Goal: Task Accomplishment & Management: Manage account settings

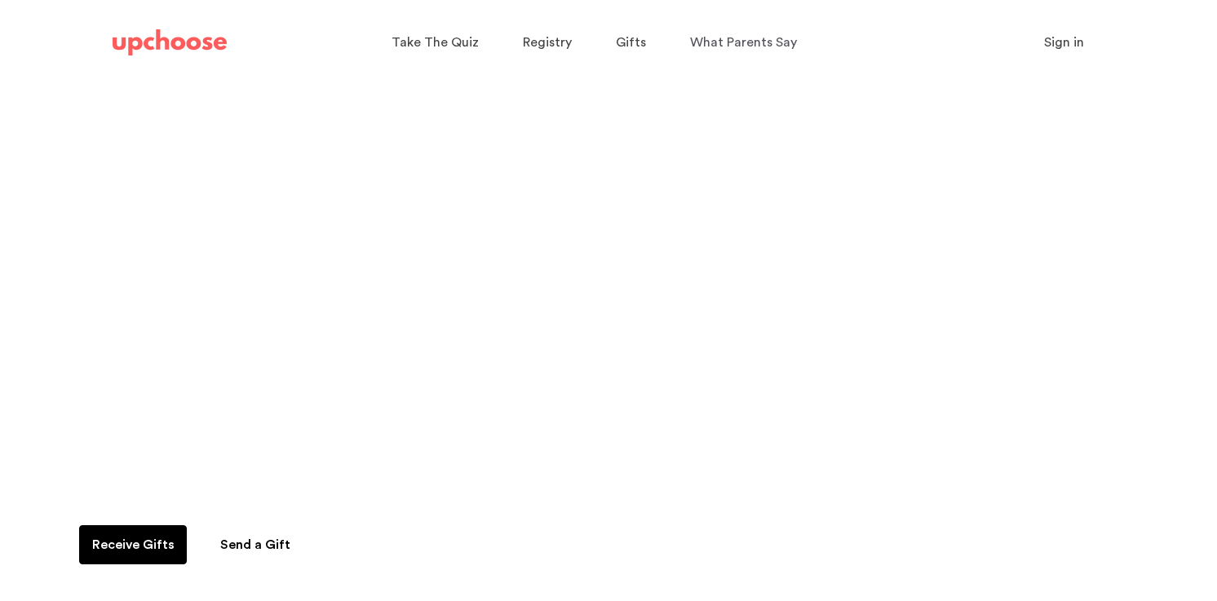
click at [1070, 48] on span "Sign in" at bounding box center [1064, 42] width 40 height 13
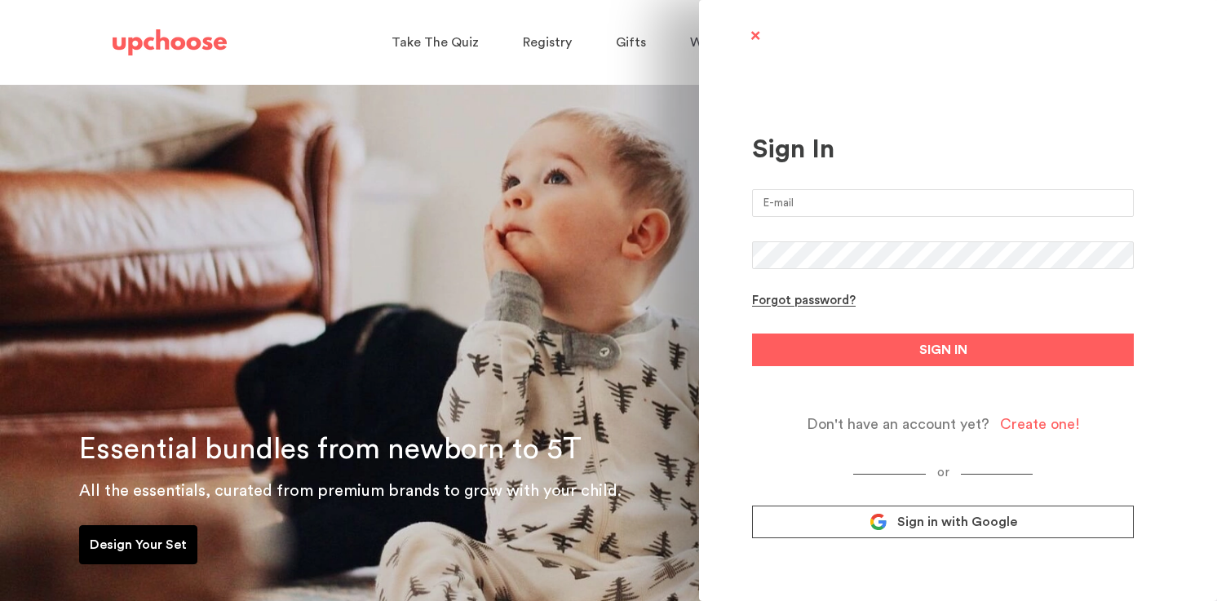
click at [933, 520] on span "Sign in with Google" at bounding box center [957, 522] width 120 height 16
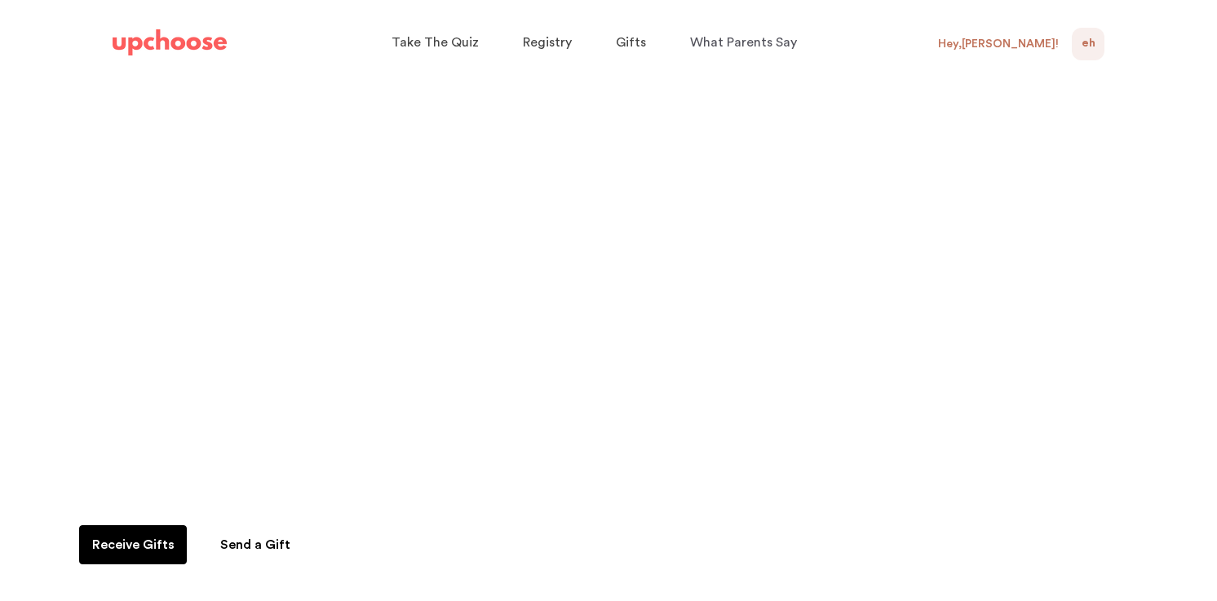
click at [1092, 44] on span "EH" at bounding box center [1089, 44] width 14 height 20
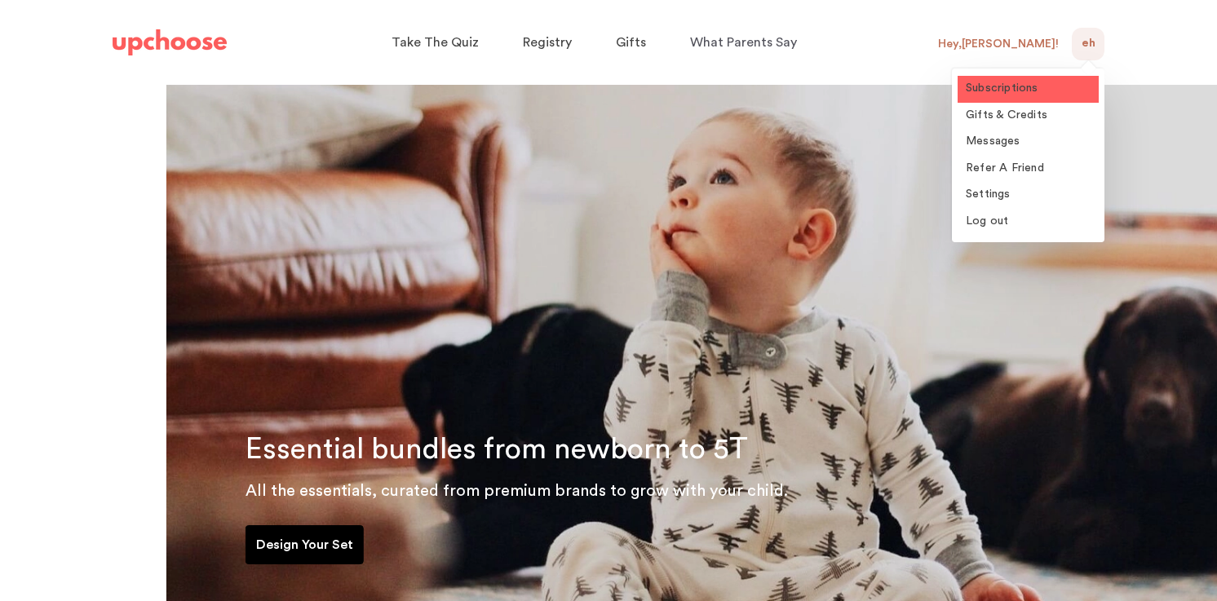
click at [1014, 88] on span "Subscriptions" at bounding box center [1002, 87] width 73 height 11
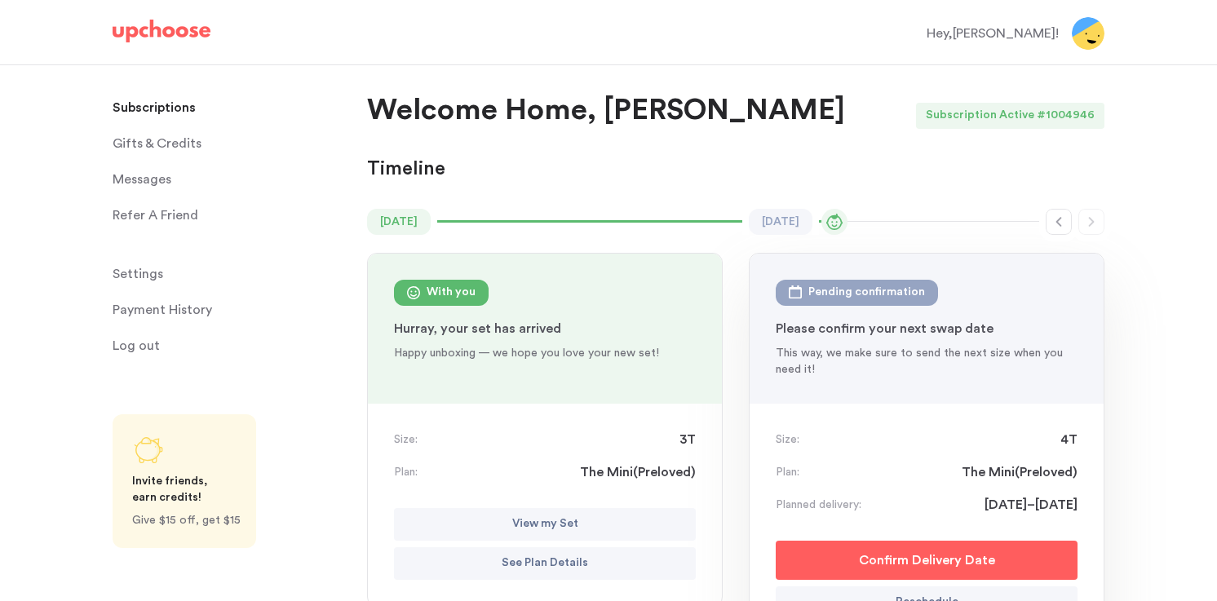
click at [147, 309] on p "Payment History" at bounding box center [163, 310] width 100 height 33
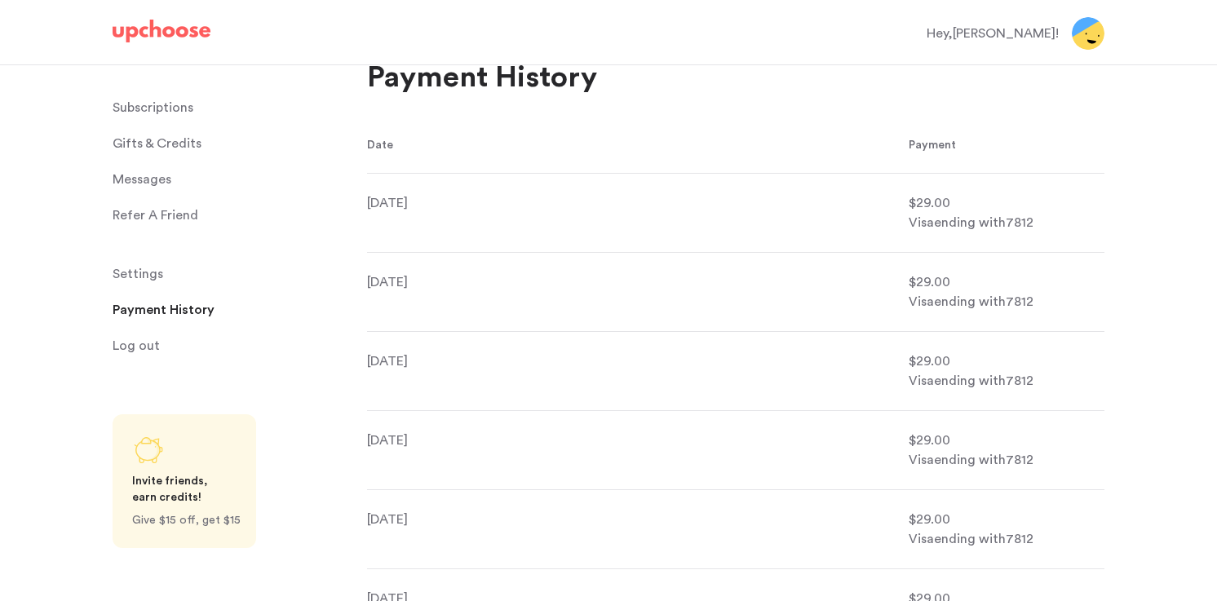
scroll to position [33, 0]
drag, startPoint x: 954, startPoint y: 201, endPoint x: 908, endPoint y: 201, distance: 45.7
click at [908, 201] on li "Aug 15, 2025 $29.00 Visa ending with 7812" at bounding box center [736, 211] width 738 height 79
copy span "$29.00"
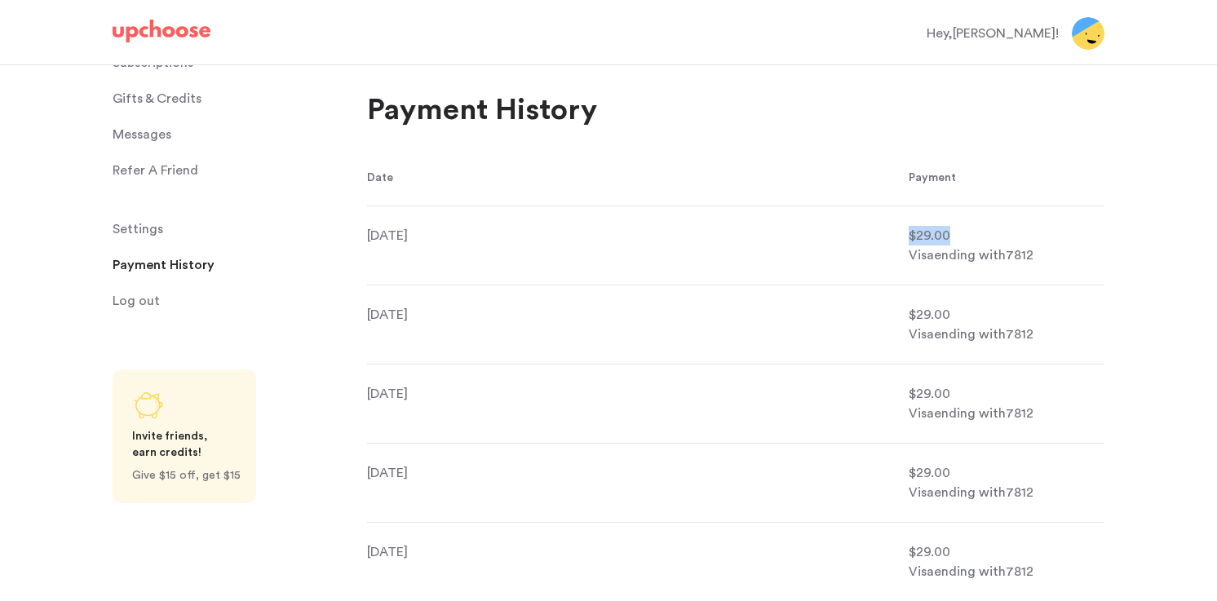
scroll to position [0, 0]
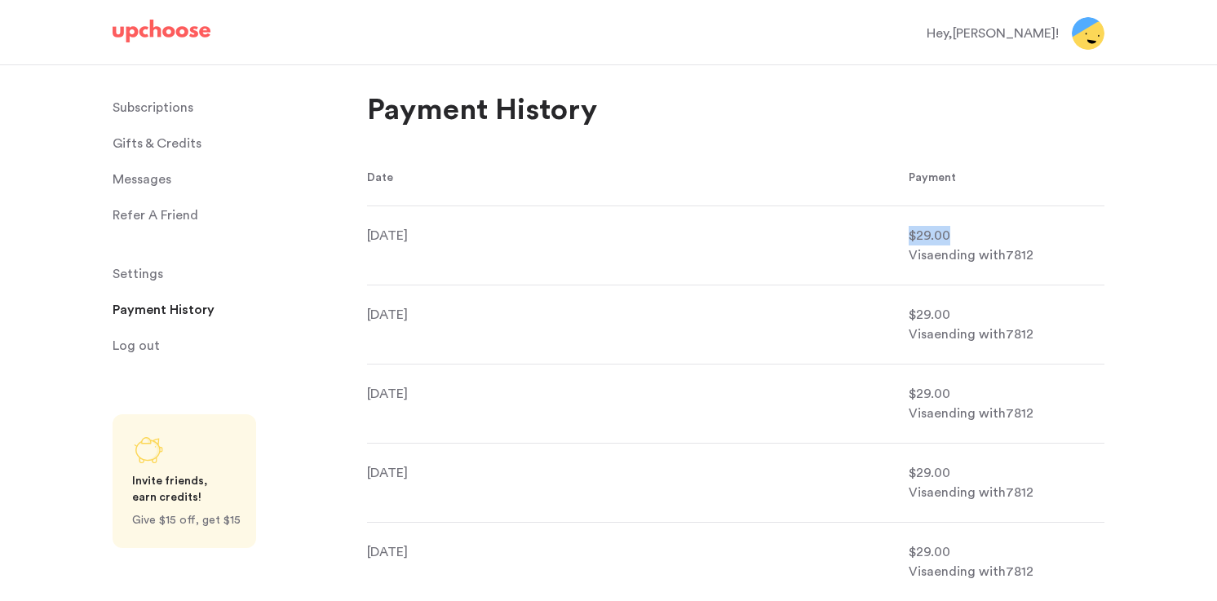
click at [173, 119] on p "Subscriptions" at bounding box center [153, 107] width 81 height 33
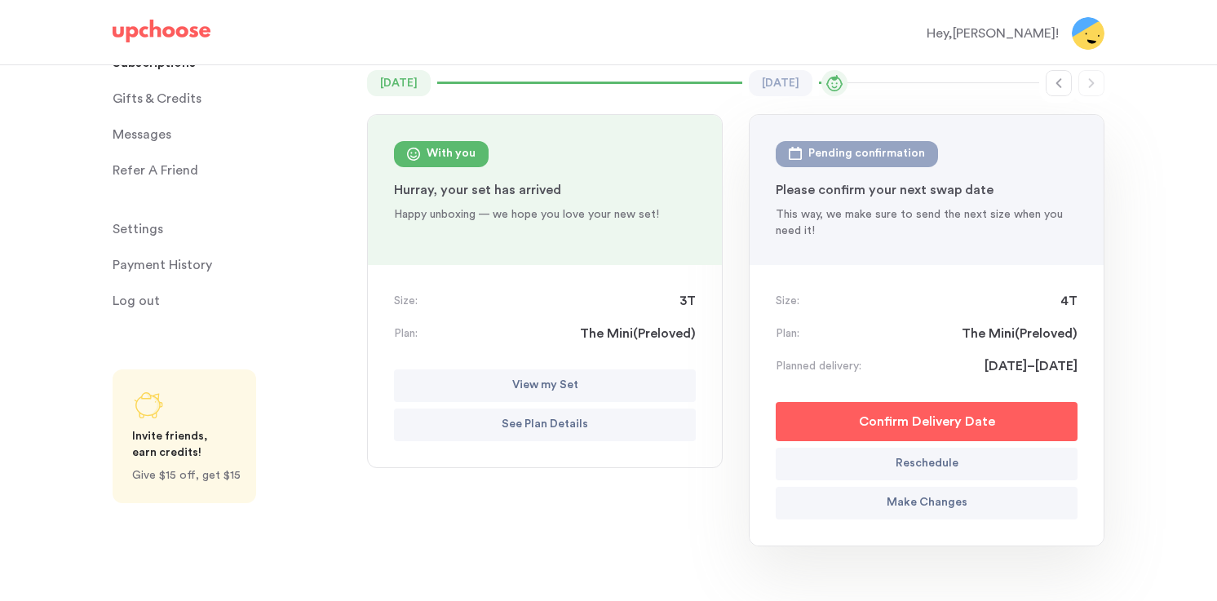
scroll to position [142, 0]
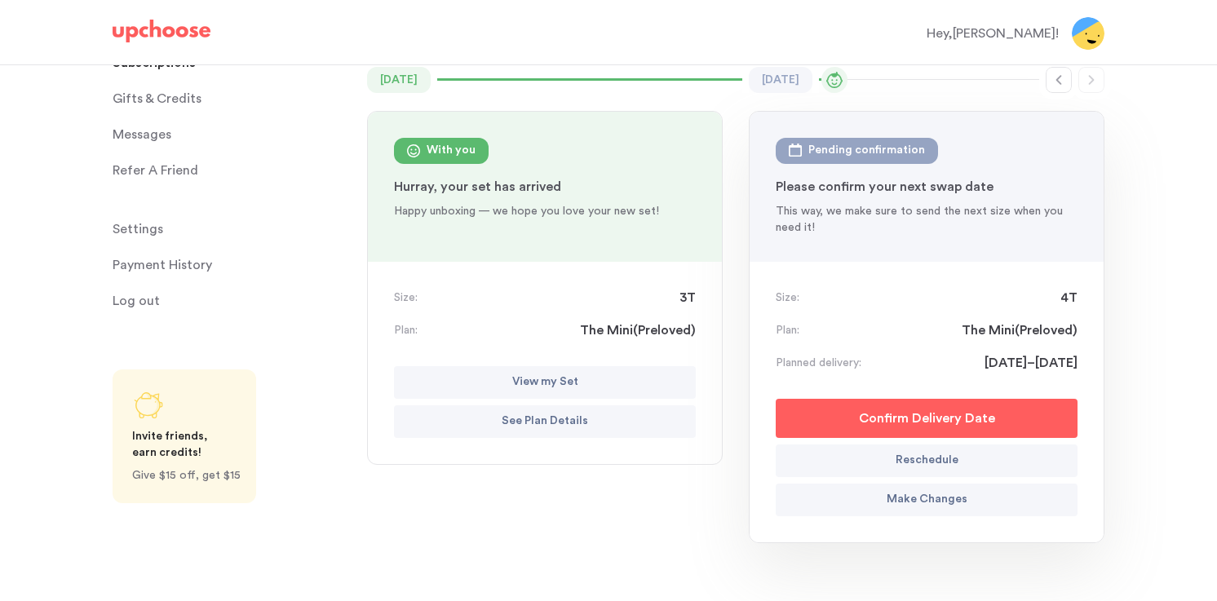
click at [565, 419] on p "See Plan Details" at bounding box center [545, 422] width 86 height 20
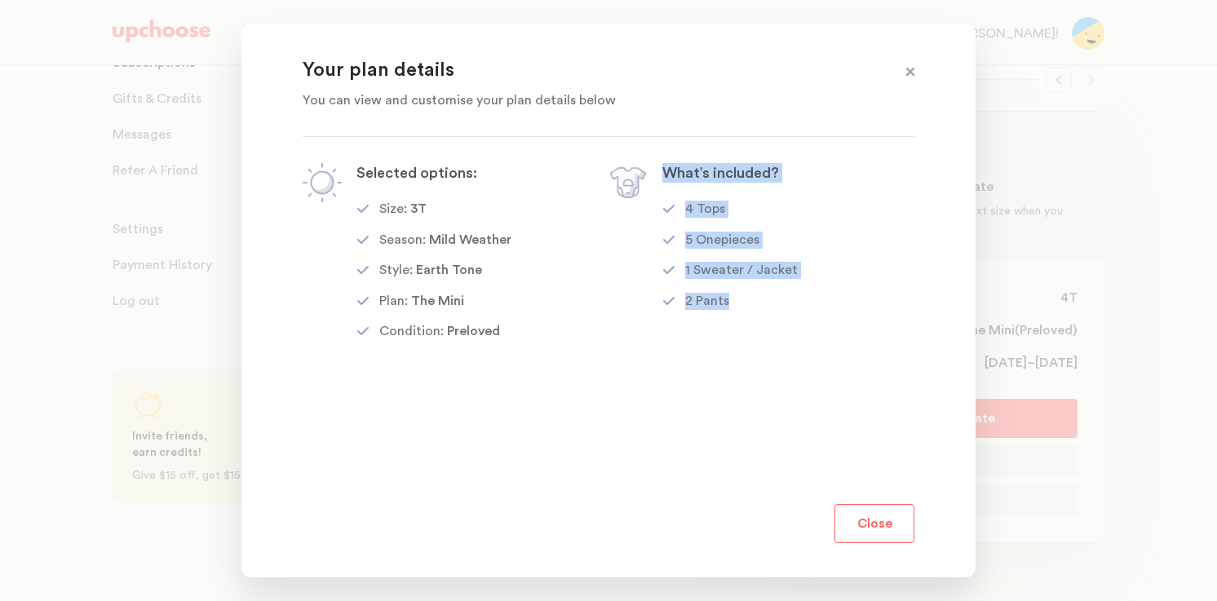
drag, startPoint x: 780, startPoint y: 311, endPoint x: 667, endPoint y: 175, distance: 177.3
click at [667, 175] on div "What’s included? 4 Tops 5 Onepieces 1 Sweater / Jacket 2 Pants" at bounding box center [729, 252] width 135 height 179
copy div "What’s included? 4 Tops 5 Onepieces 1 Sweater / Jacket 2 Pants"
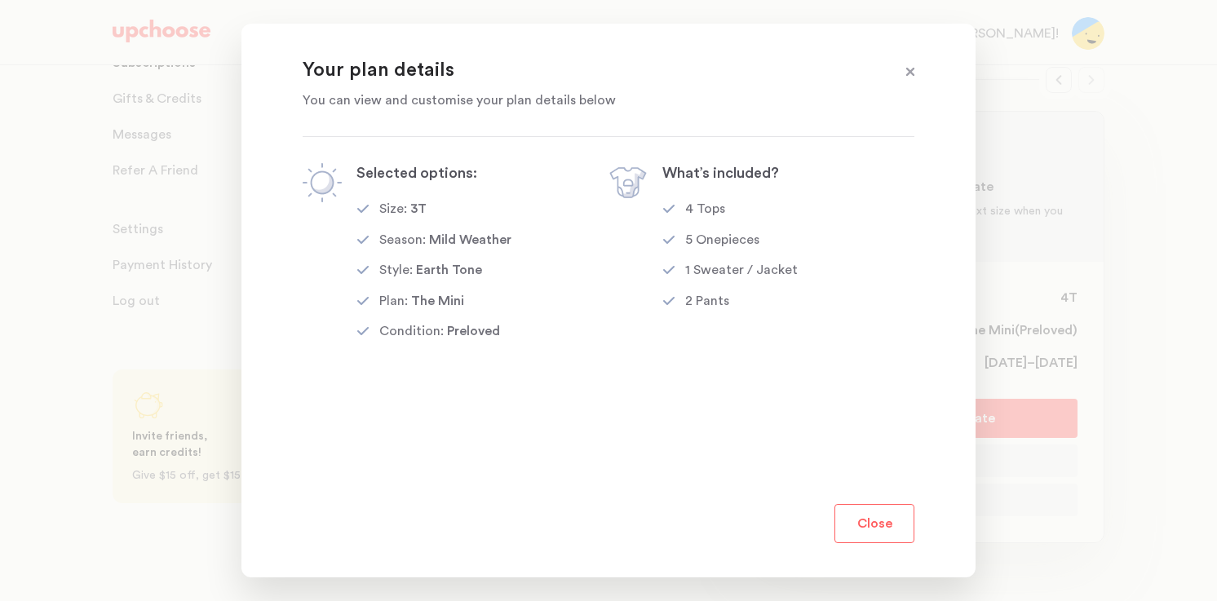
click at [1060, 474] on div at bounding box center [608, 300] width 1217 height 601
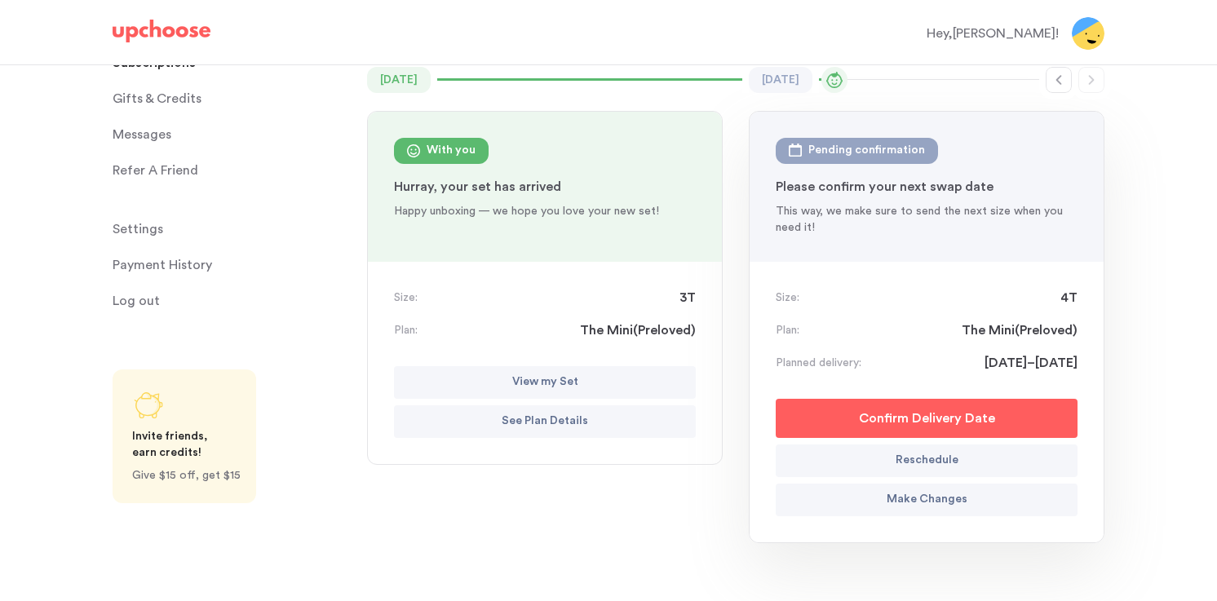
click at [1060, 474] on button "Reschedule" at bounding box center [927, 461] width 302 height 33
select select "September"
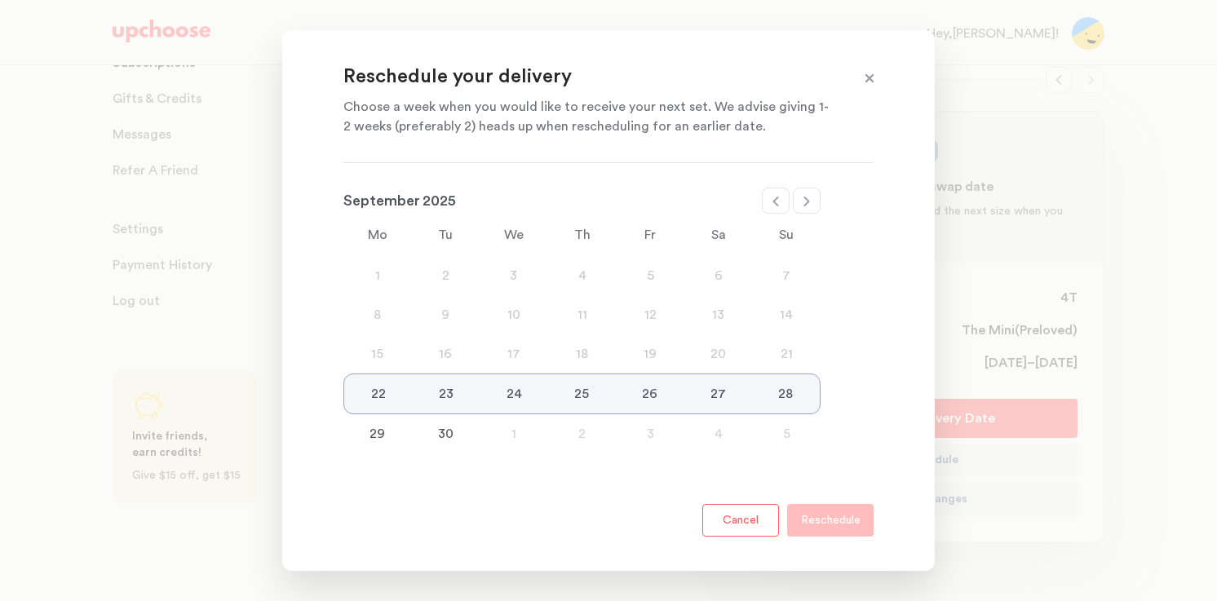
click at [1130, 446] on div at bounding box center [608, 300] width 1217 height 601
